Goal: Task Accomplishment & Management: Use online tool/utility

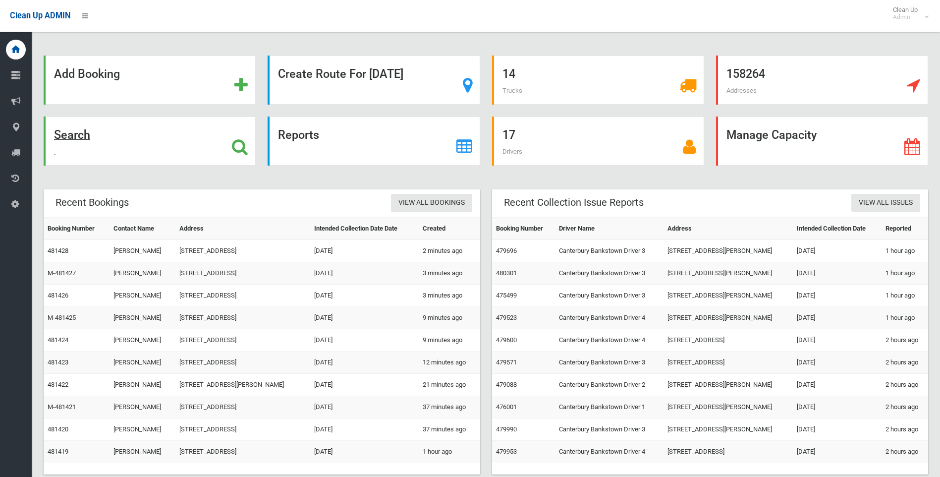
click at [82, 132] on strong "Search" at bounding box center [72, 135] width 36 height 14
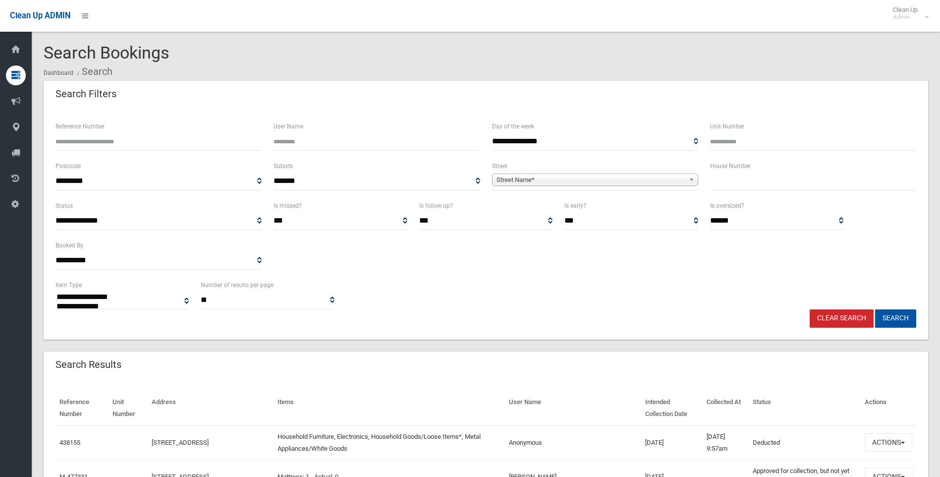
select select
click at [743, 186] on input "text" at bounding box center [813, 181] width 206 height 18
type input "**"
click at [597, 181] on span "Street Name*" at bounding box center [590, 180] width 188 height 12
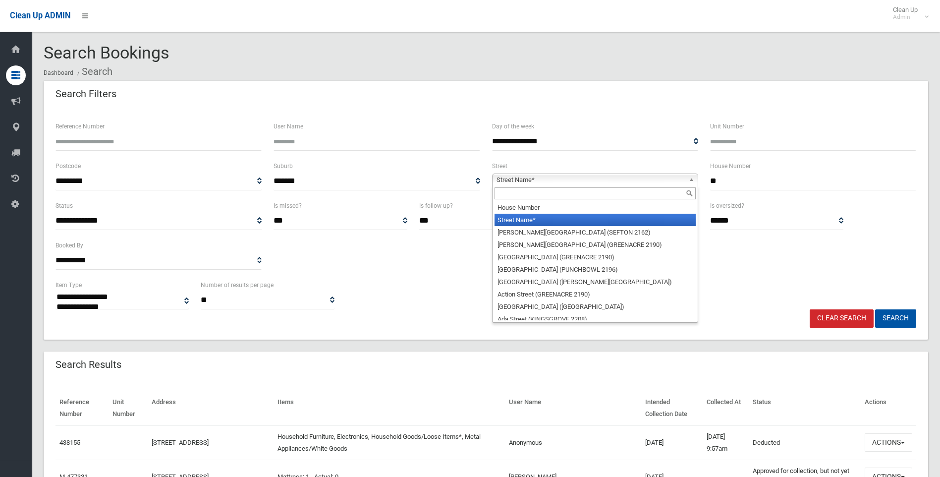
click at [571, 195] on input "text" at bounding box center [594, 193] width 201 height 12
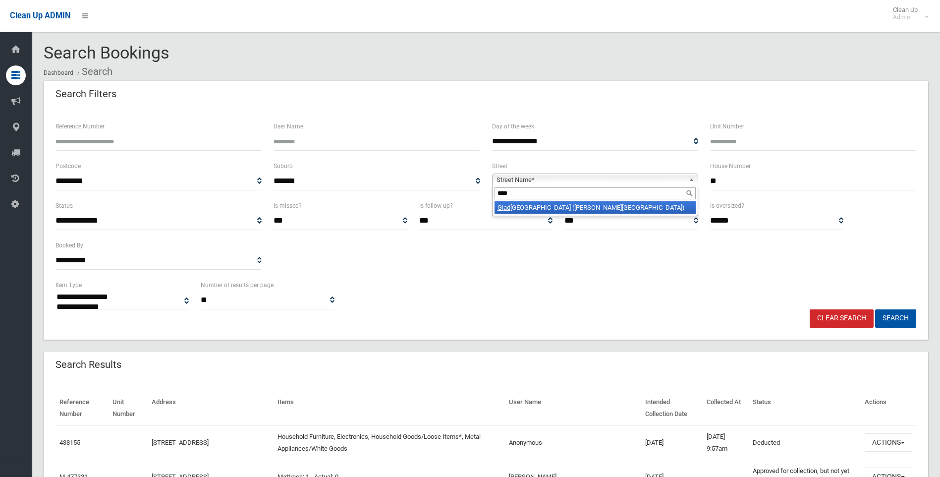
type input "****"
click at [596, 208] on li "Glad stone Street (BELMORE 2192)" at bounding box center [594, 207] width 201 height 12
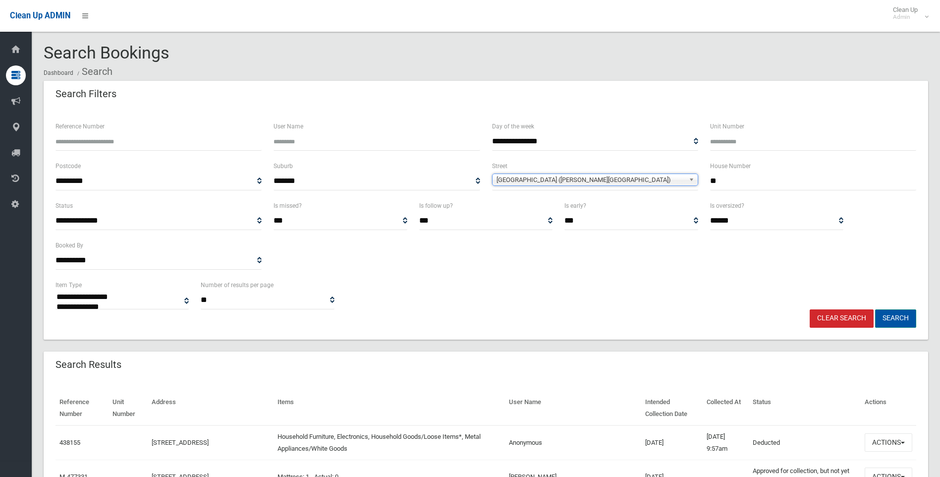
click at [899, 323] on button "Search" at bounding box center [895, 318] width 41 height 18
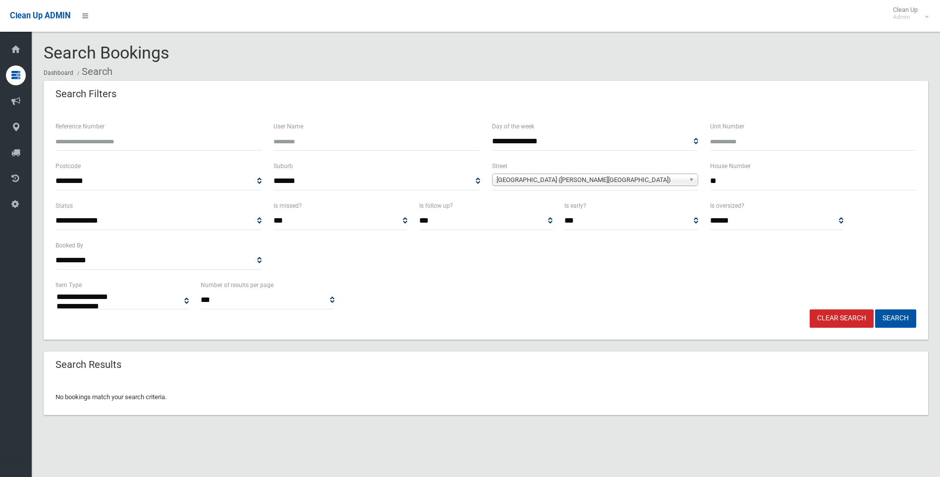
select select
click at [728, 185] on input "**" at bounding box center [813, 181] width 206 height 18
type input "**"
click at [895, 321] on button "Search" at bounding box center [895, 318] width 41 height 18
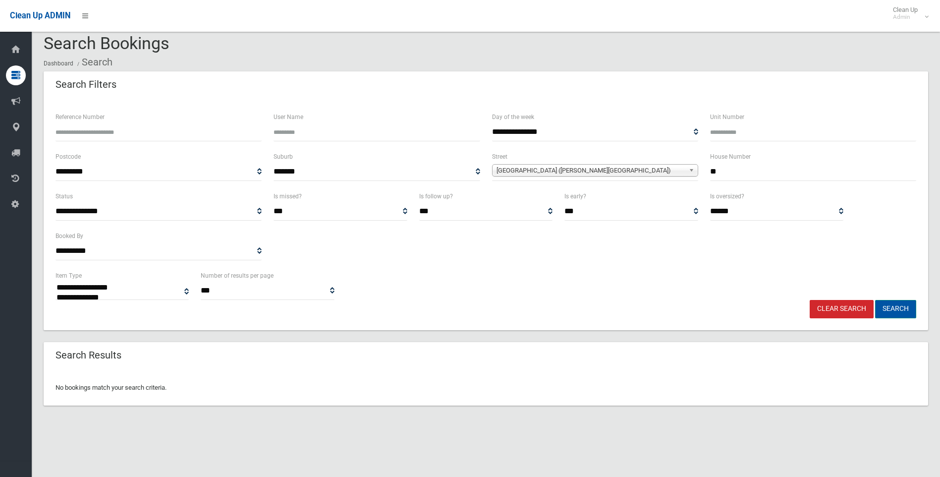
scroll to position [12, 0]
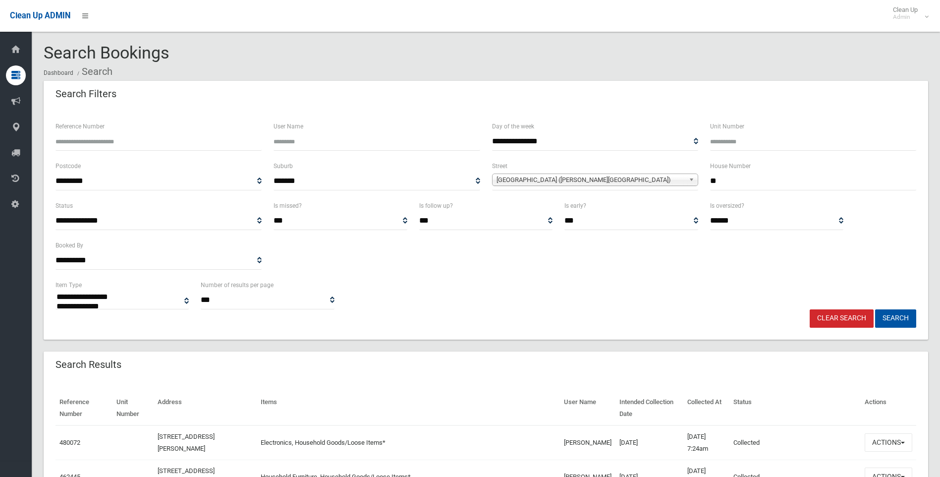
select select
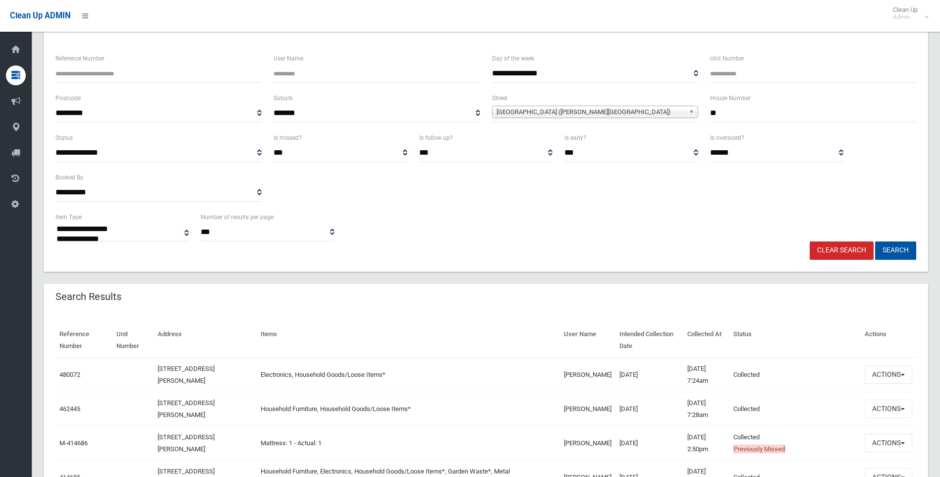
scroll to position [149, 0]
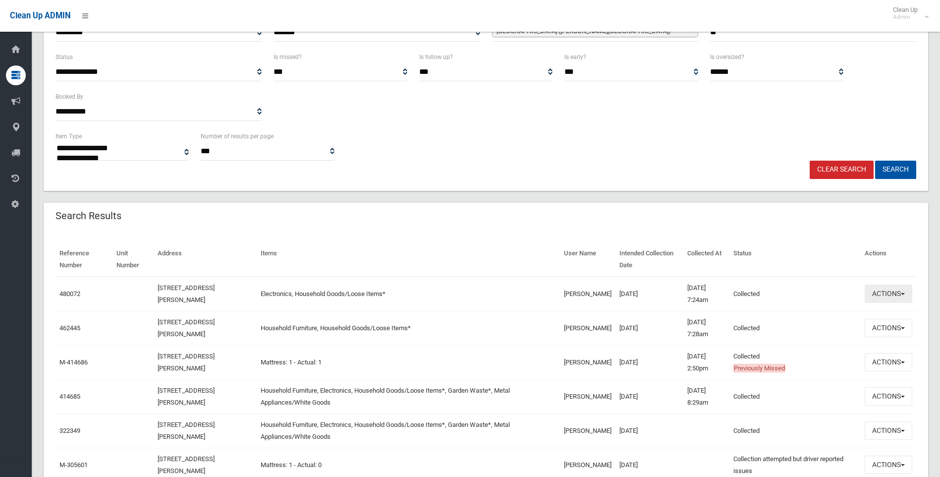
click at [889, 296] on button "Actions" at bounding box center [889, 293] width 48 height 18
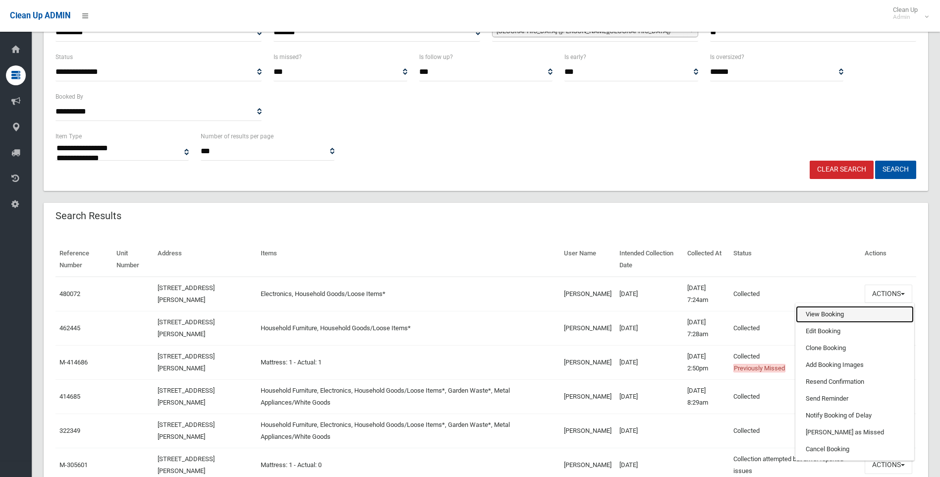
click at [820, 317] on link "View Booking" at bounding box center [855, 314] width 118 height 17
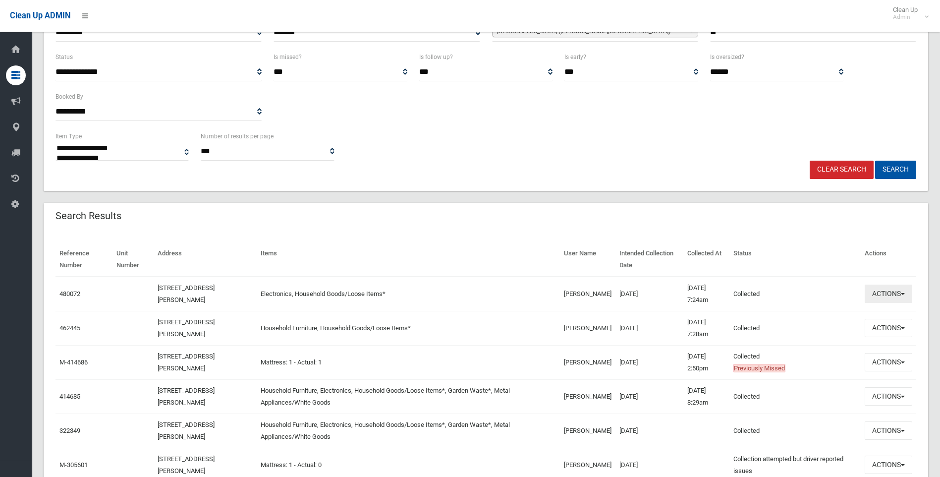
click at [895, 303] on button "Actions" at bounding box center [889, 293] width 48 height 18
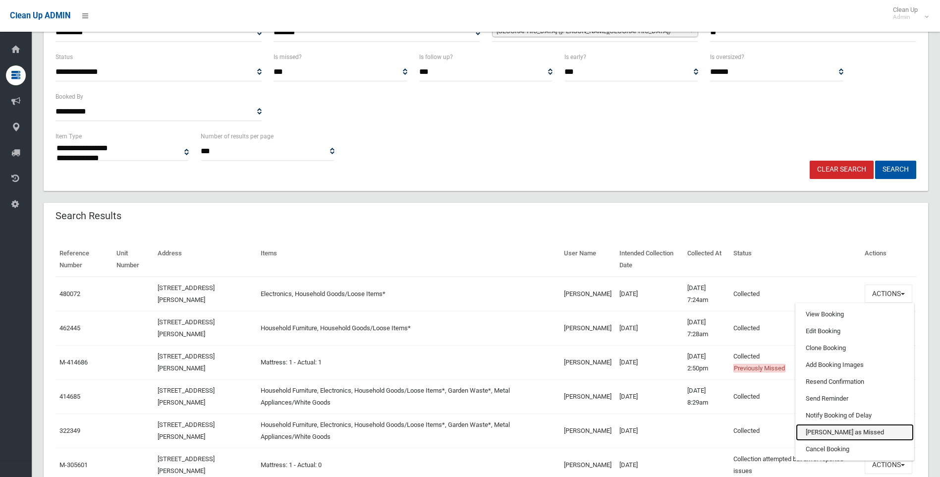
click at [827, 433] on link "[PERSON_NAME] as Missed" at bounding box center [855, 432] width 118 height 17
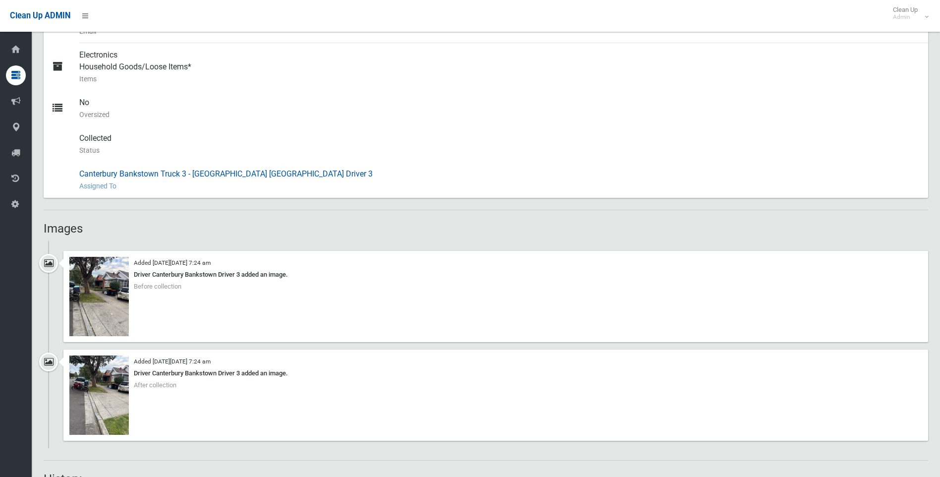
scroll to position [297, 0]
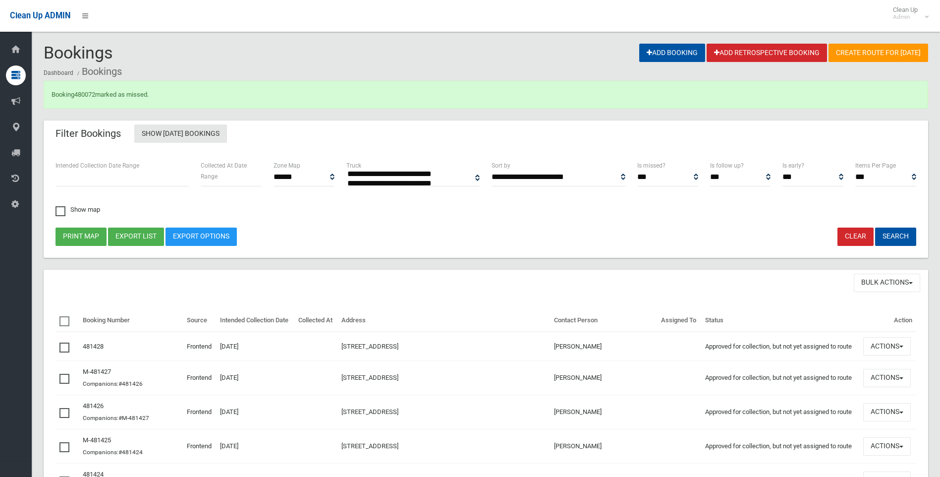
select select
